Goal: Task Accomplishment & Management: Use online tool/utility

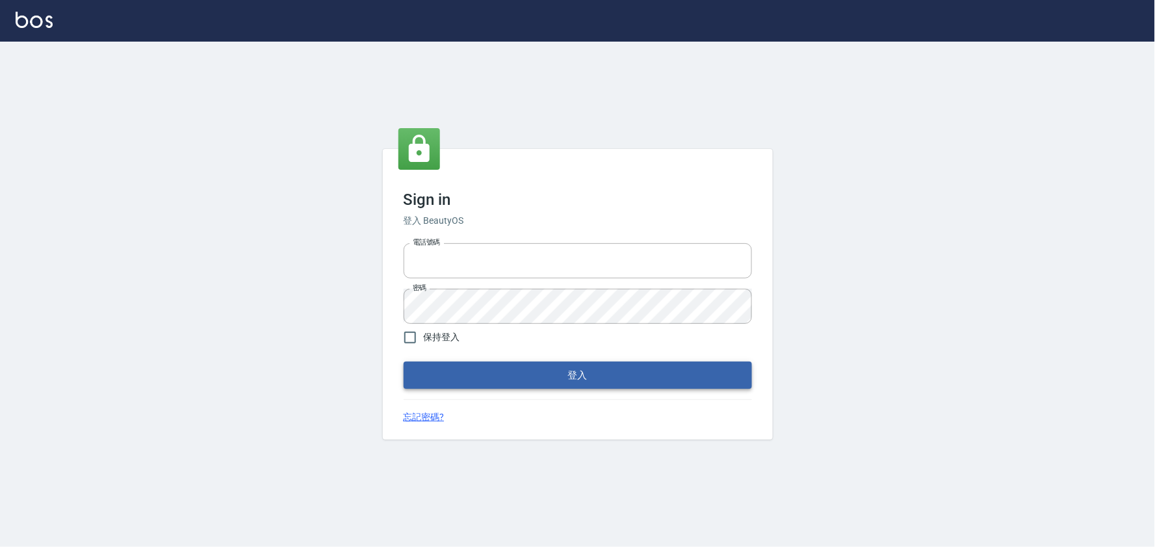
type input "032805930"
click at [542, 367] on button "登入" at bounding box center [578, 374] width 348 height 27
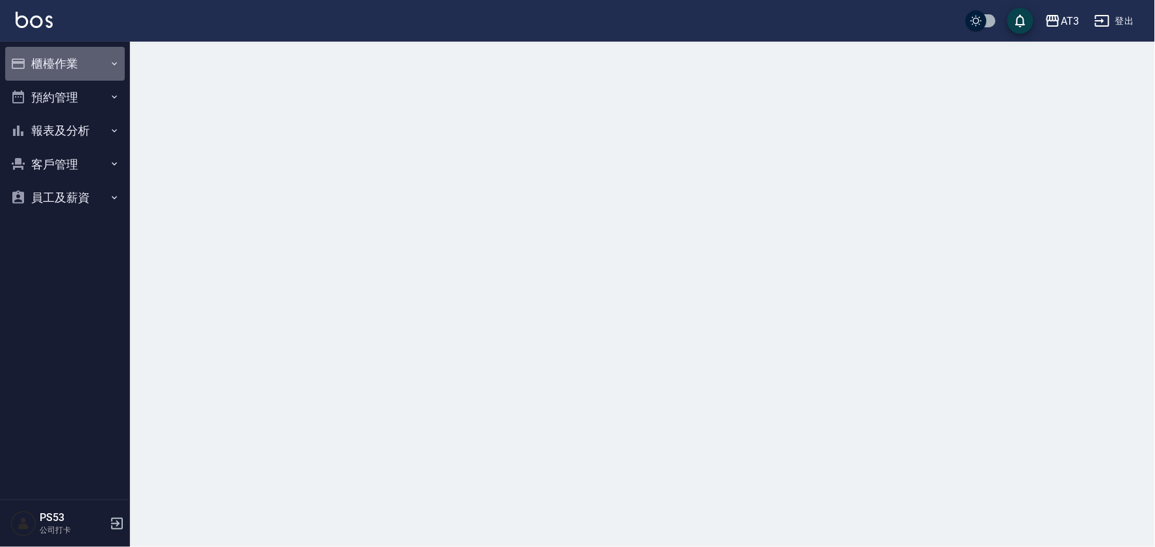
click at [68, 61] on button "櫃檯作業" at bounding box center [65, 64] width 120 height 34
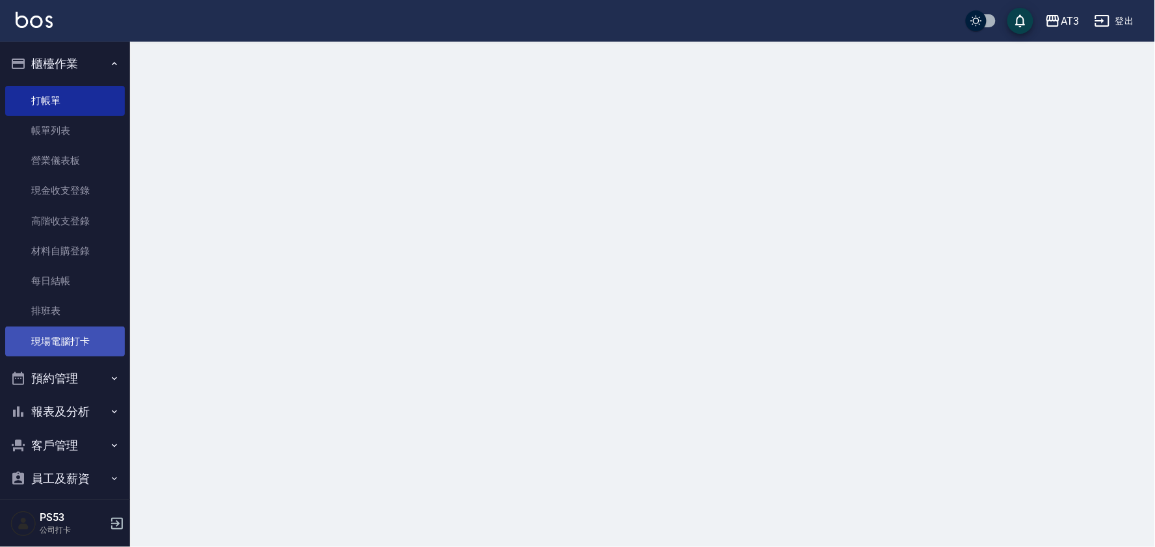
click at [79, 343] on link "現場電腦打卡" at bounding box center [65, 341] width 120 height 30
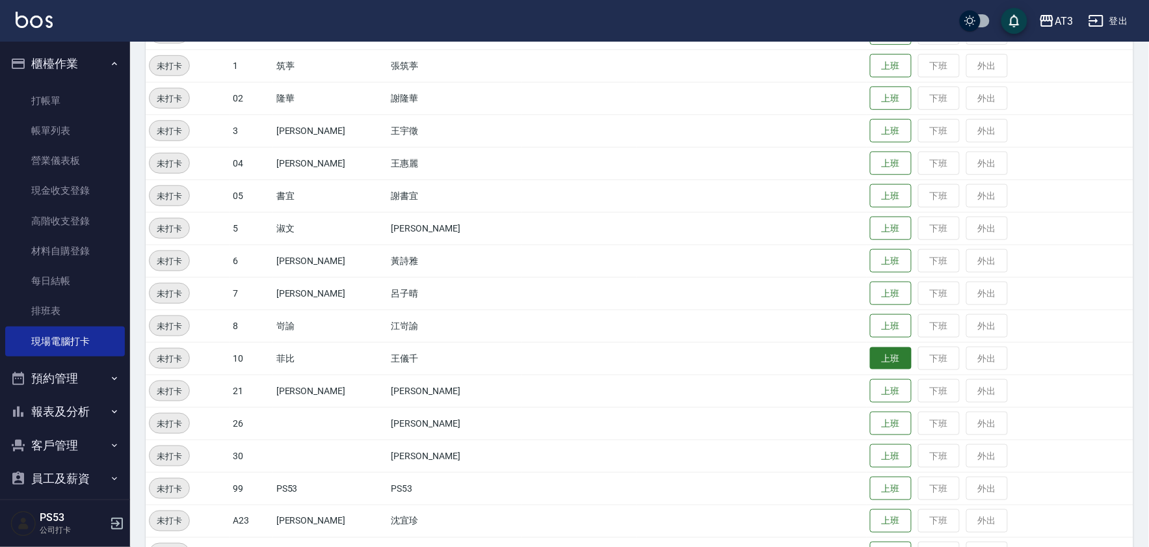
scroll to position [289, 0]
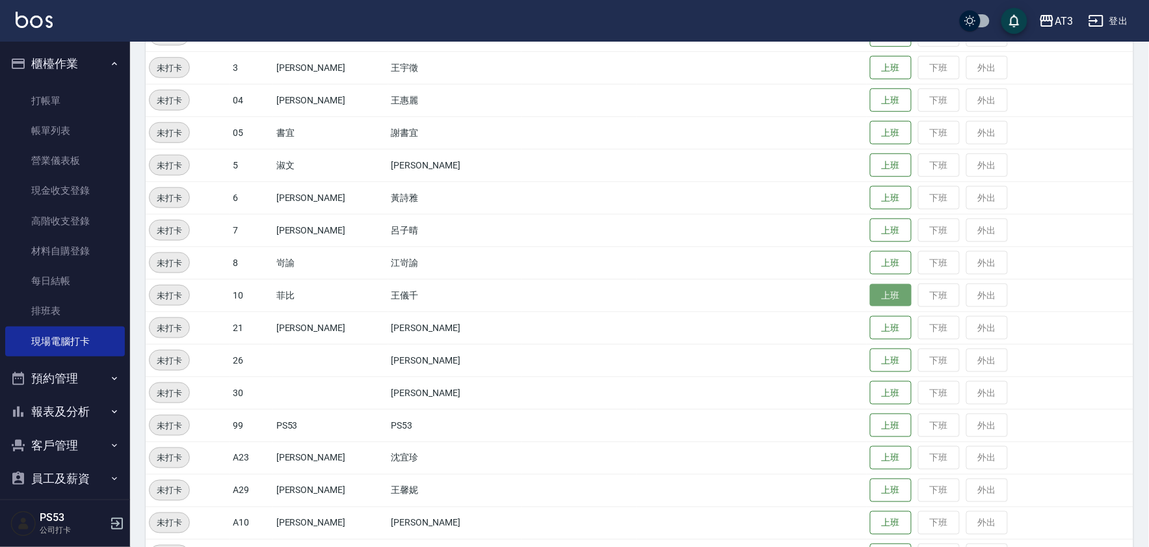
click at [880, 289] on button "上班" at bounding box center [891, 295] width 42 height 23
click at [870, 221] on button "上班" at bounding box center [891, 230] width 42 height 23
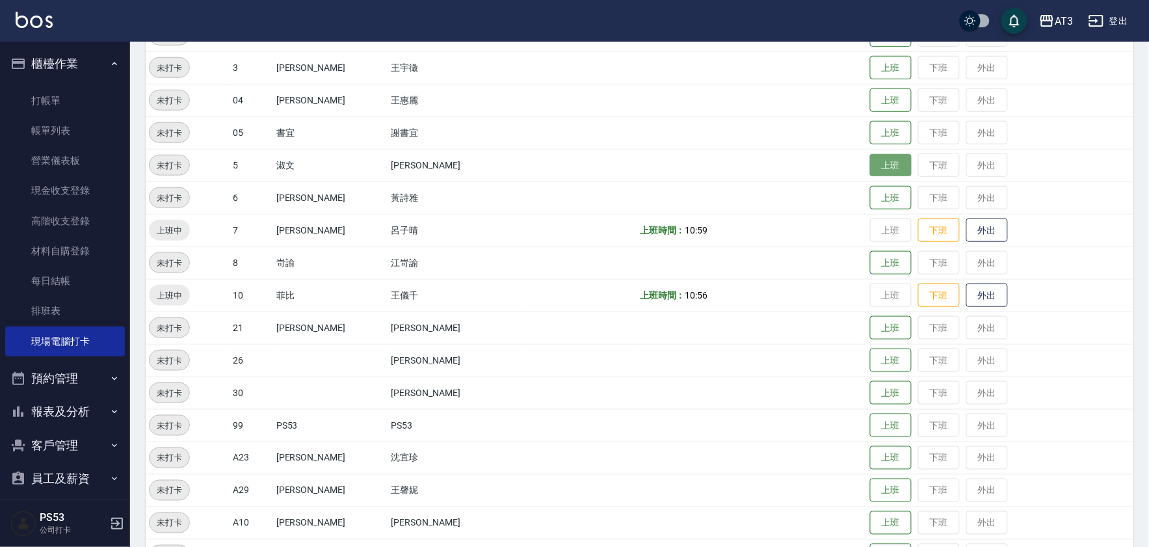
click at [870, 168] on button "上班" at bounding box center [891, 165] width 42 height 23
drag, startPoint x: 405, startPoint y: 575, endPoint x: 170, endPoint y: 575, distance: 235.4
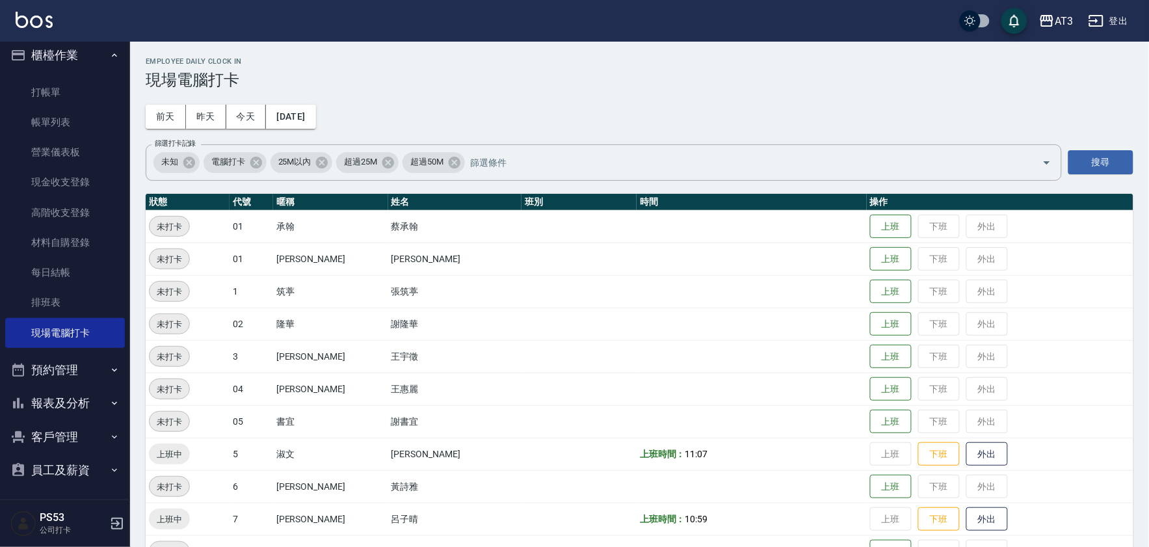
scroll to position [10, 0]
click at [67, 433] on button "客戶管理" at bounding box center [65, 435] width 120 height 34
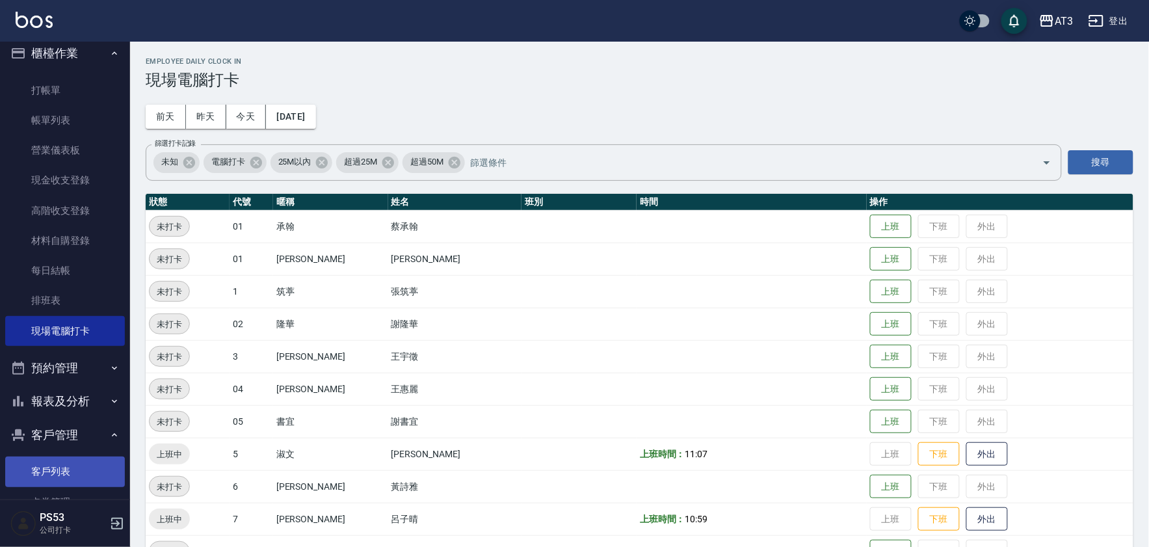
click at [49, 466] on link "客戶列表" at bounding box center [65, 471] width 120 height 30
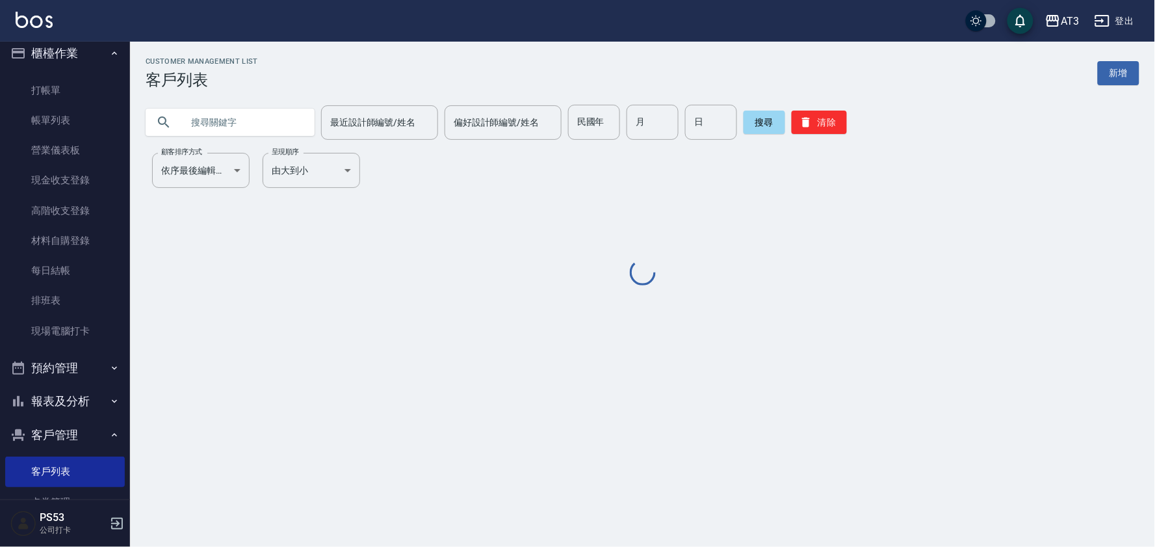
click at [272, 125] on input "text" at bounding box center [243, 122] width 122 height 35
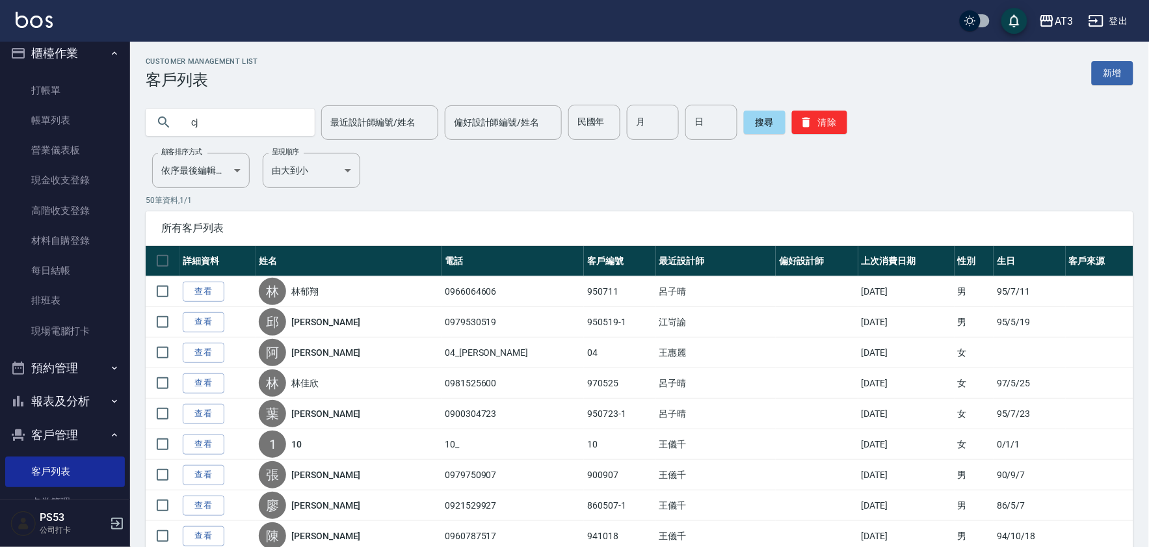
type input "c"
type input "[PERSON_NAME]"
